Goal: Find specific page/section: Find specific page/section

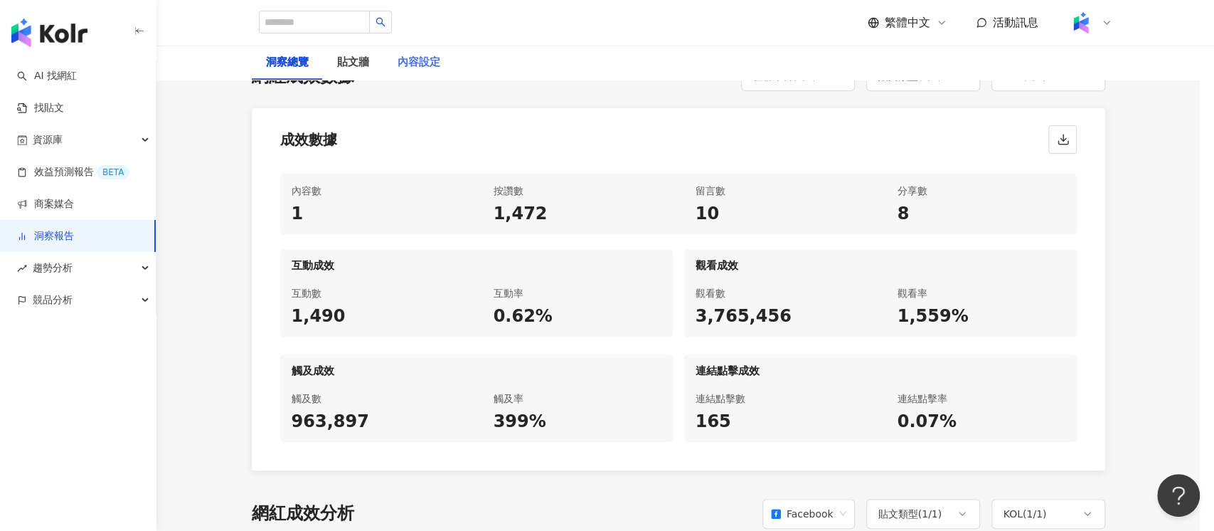
click at [425, 50] on div "內容設定" at bounding box center [418, 63] width 71 height 34
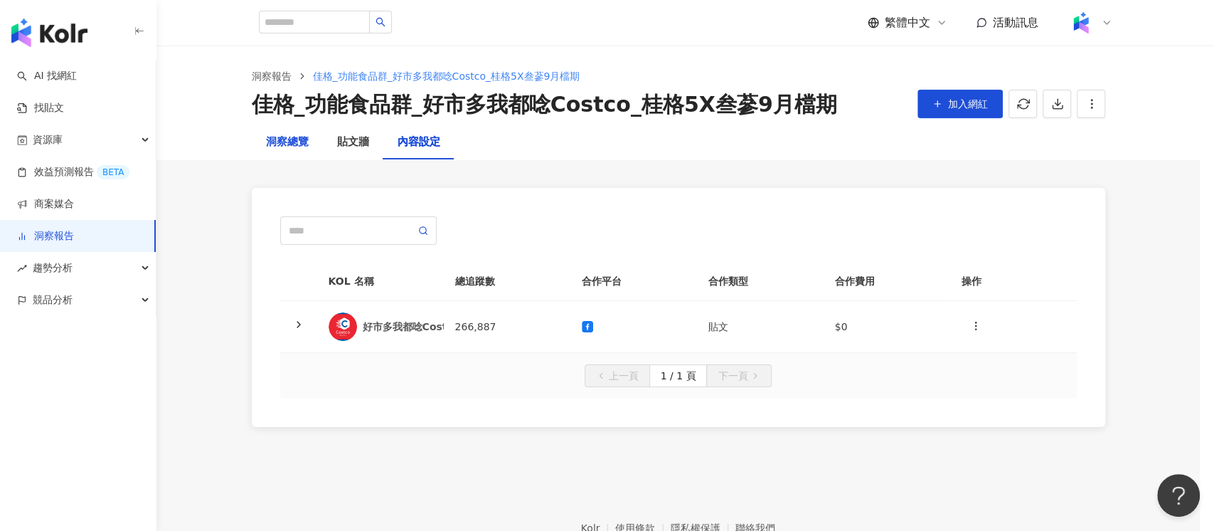
click at [298, 145] on div "洞察總覽" at bounding box center [287, 142] width 43 height 17
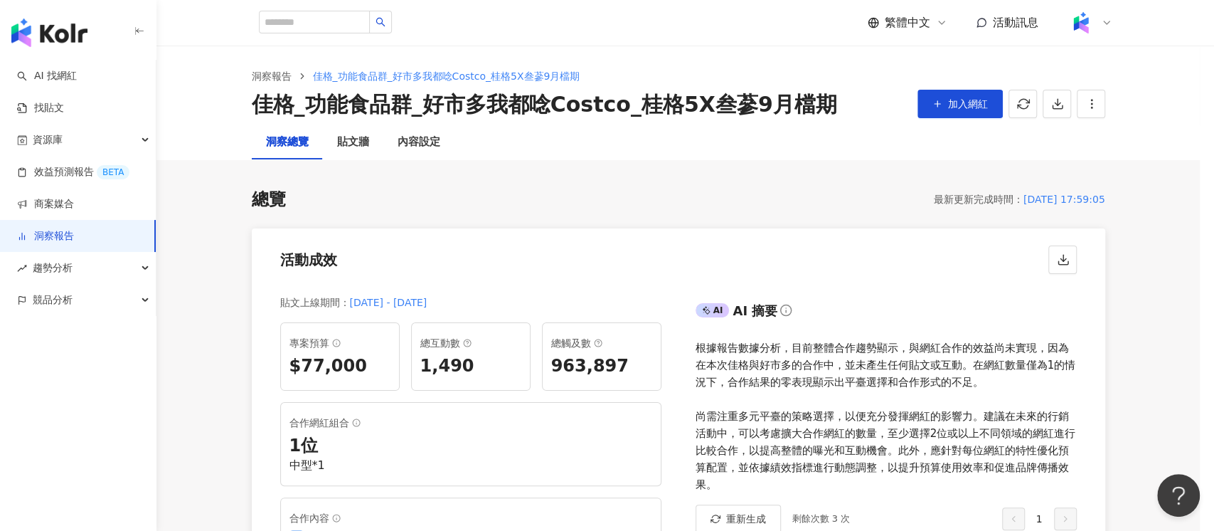
click at [484, 250] on div "活動成效" at bounding box center [679, 255] width 854 height 54
click at [419, 140] on div "內容設定" at bounding box center [419, 142] width 43 height 17
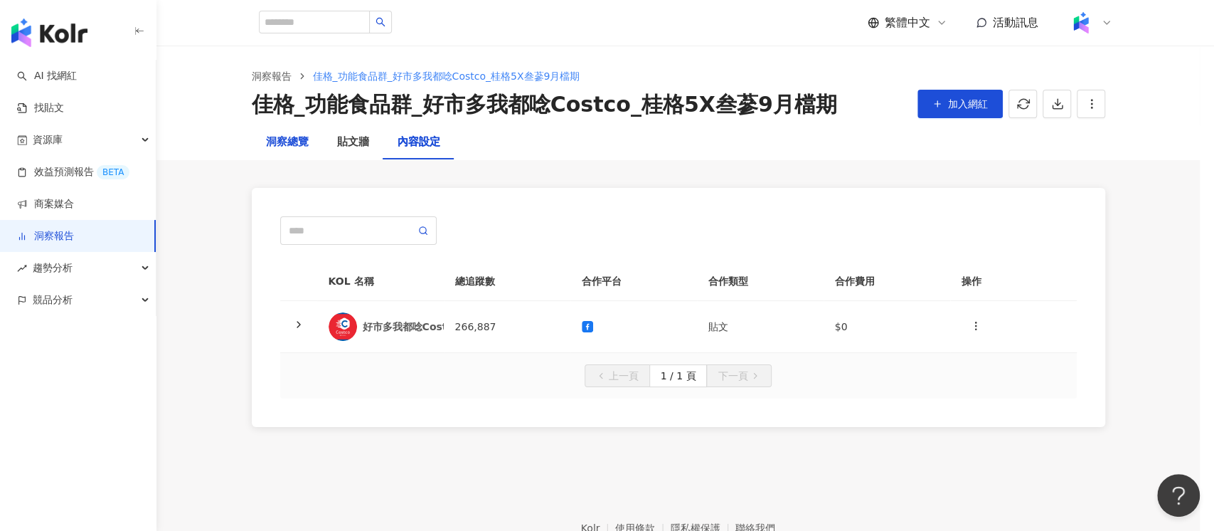
click at [278, 142] on div "洞察總覽" at bounding box center [287, 142] width 43 height 17
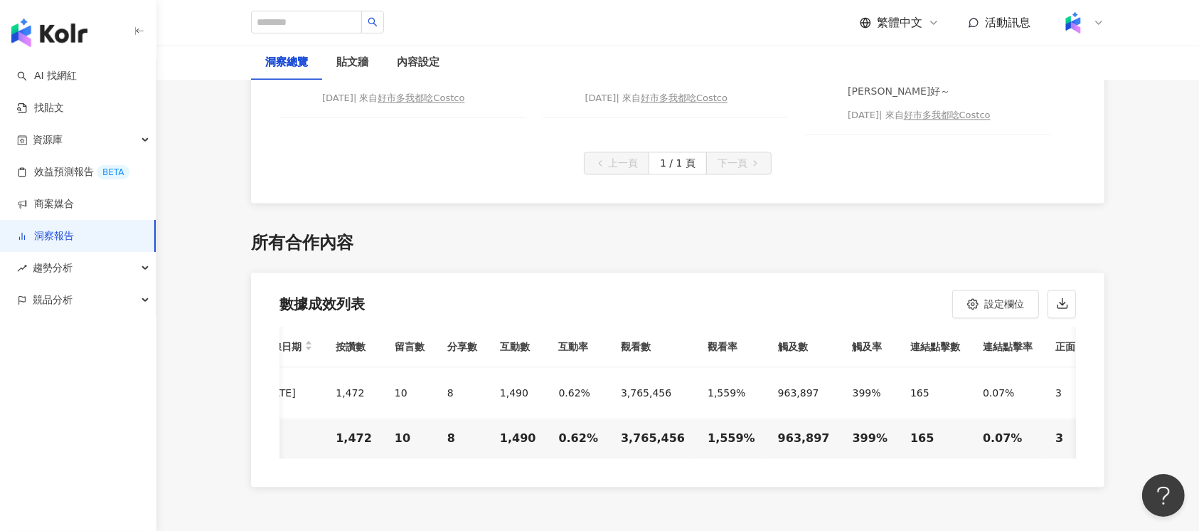
scroll to position [3271, 0]
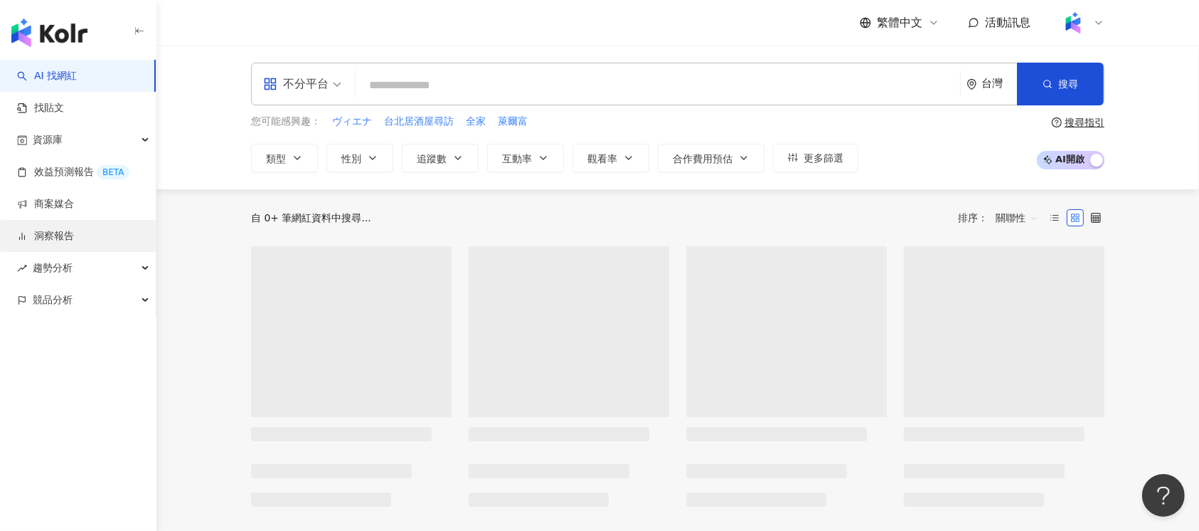
click at [58, 243] on link "洞察報告" at bounding box center [45, 236] width 57 height 14
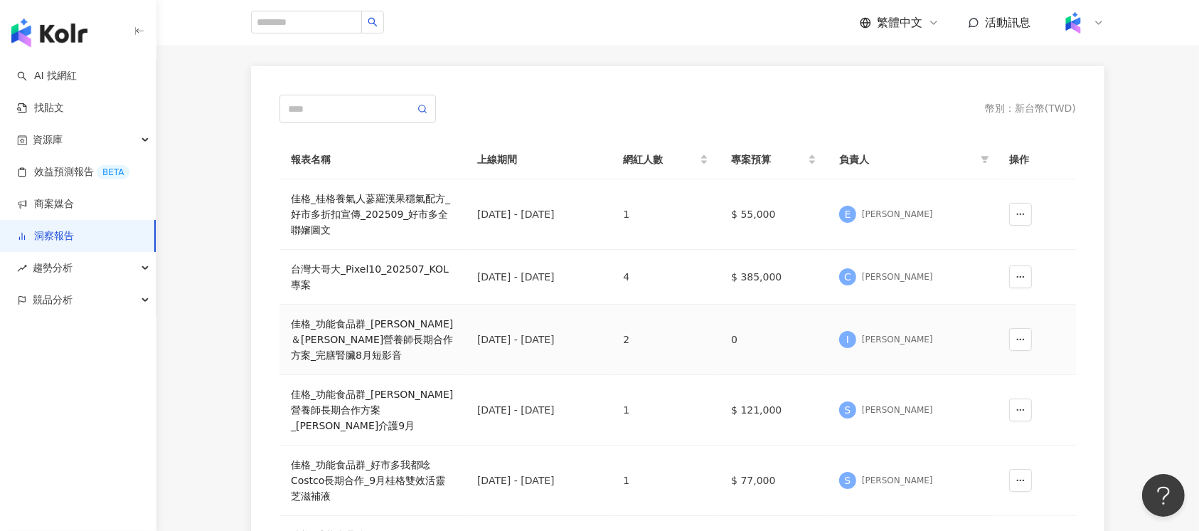
scroll to position [379, 0]
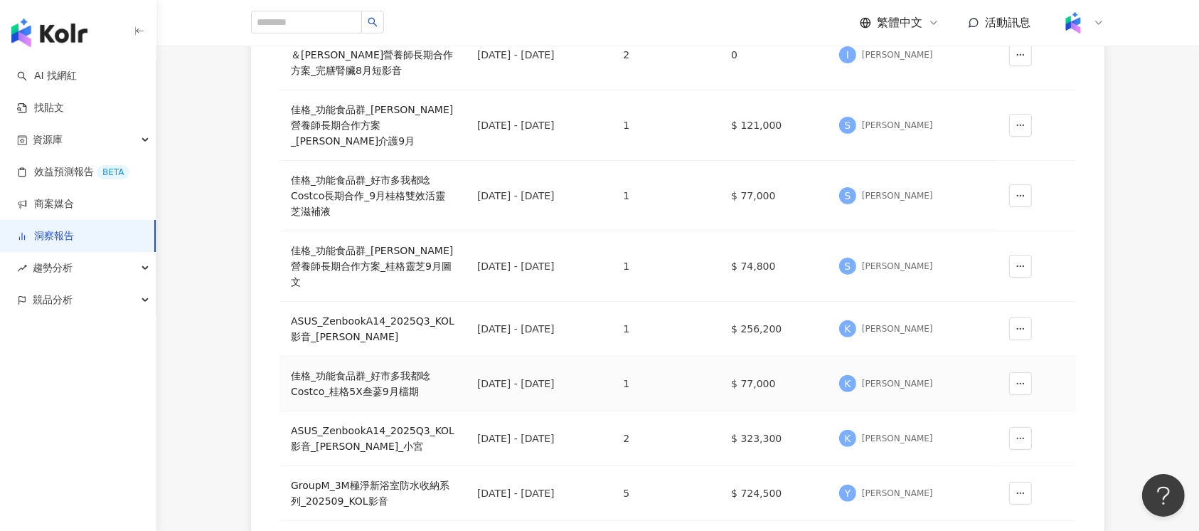
click at [376, 368] on div "佳格_功能食品群_好市多我都唸Costco_桂格5X叁蔘9月檔期" at bounding box center [373, 383] width 164 height 31
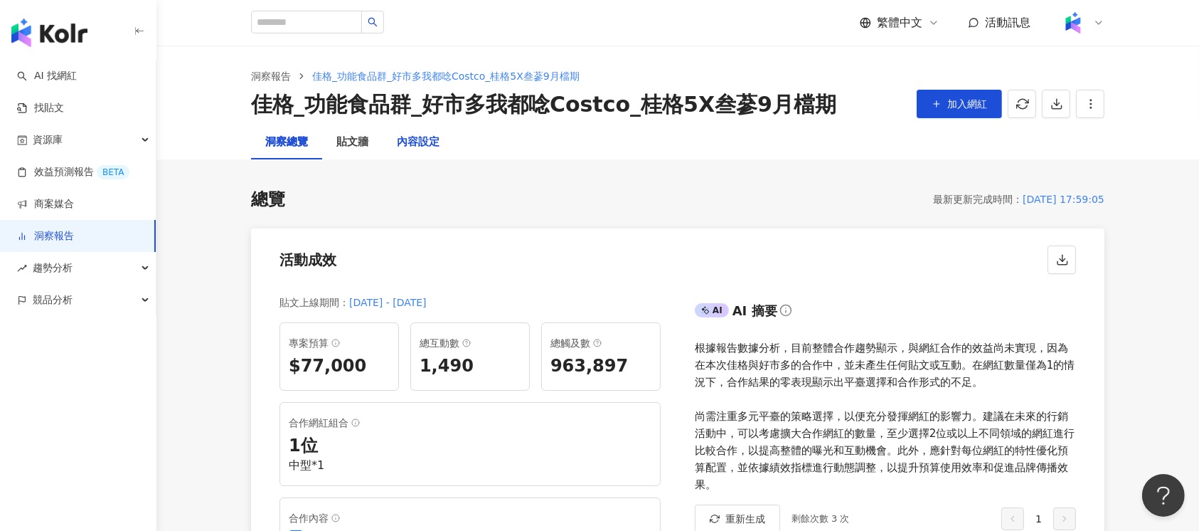
click at [410, 138] on div "內容設定" at bounding box center [418, 142] width 43 height 17
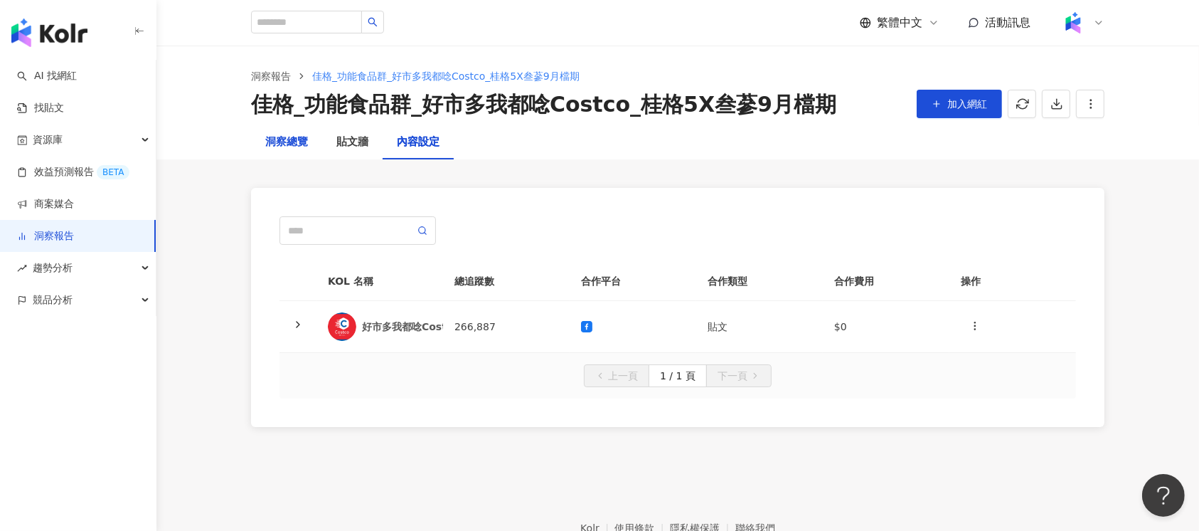
click at [283, 144] on div "洞察總覽" at bounding box center [286, 142] width 43 height 17
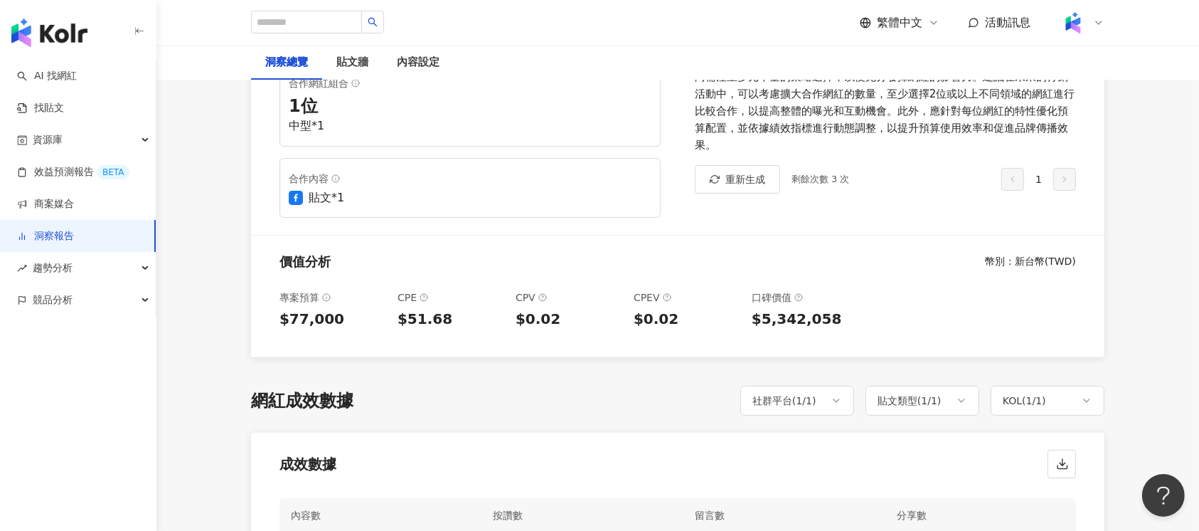
scroll to position [474, 0]
